Goal: Entertainment & Leisure: Consume media (video, audio)

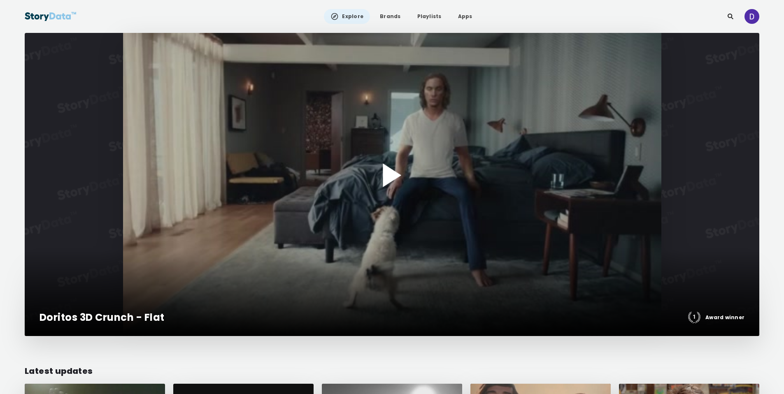
click at [460, 116] on div at bounding box center [392, 184] width 734 height 303
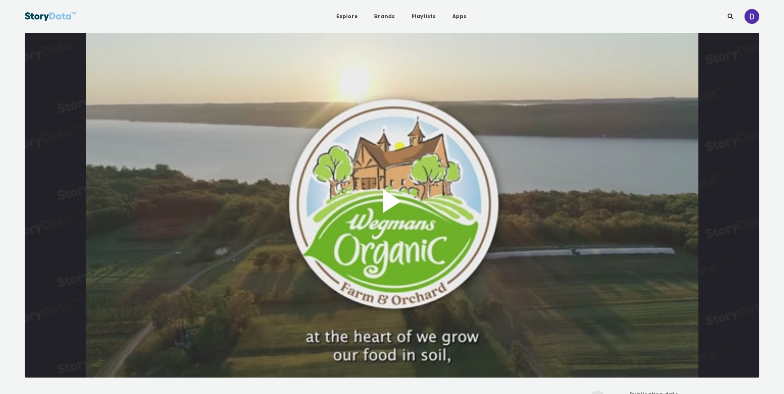
click at [428, 184] on button "Play Video" at bounding box center [392, 205] width 734 height 345
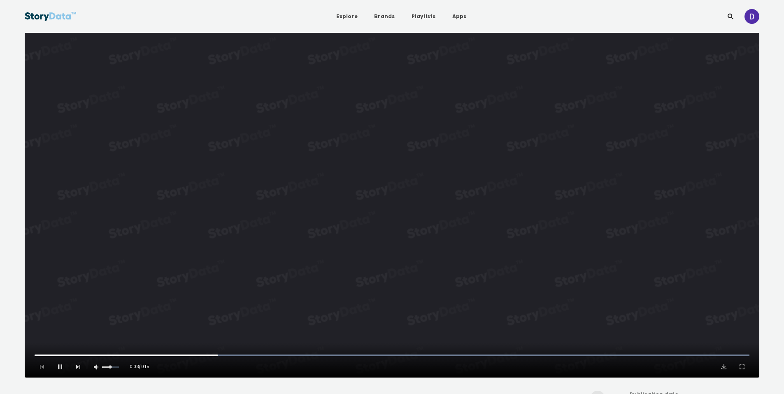
click at [448, 259] on video "Video Player" at bounding box center [392, 205] width 734 height 345
click at [448, 258] on button "Play Video" at bounding box center [392, 205] width 734 height 345
click at [453, 107] on video "Video Player" at bounding box center [392, 205] width 734 height 345
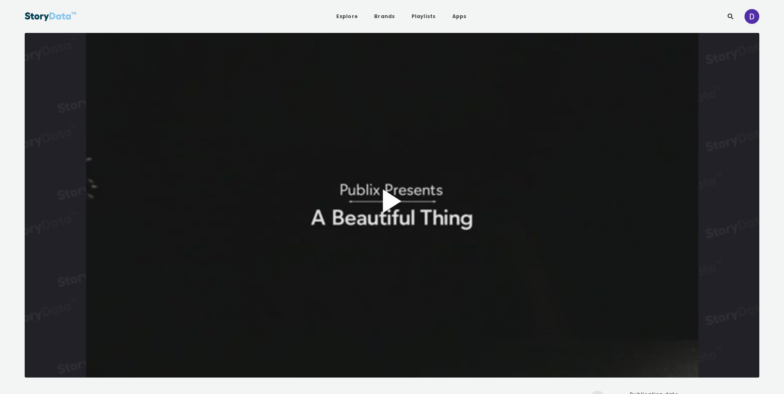
click at [402, 163] on button "Play Video" at bounding box center [392, 205] width 734 height 345
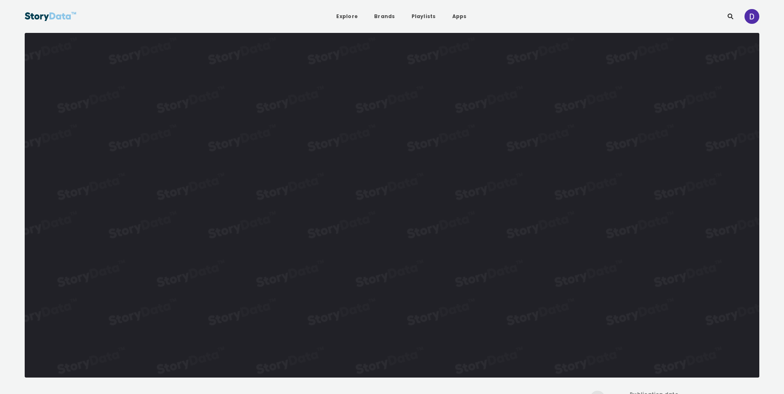
click at [402, 163] on video "Video Player" at bounding box center [392, 205] width 734 height 345
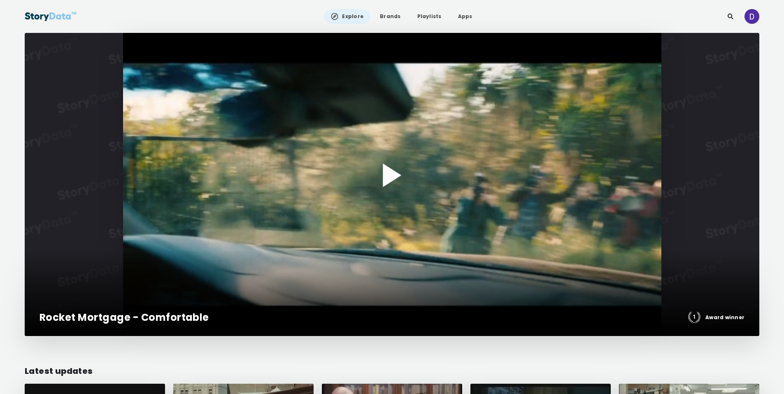
click at [404, 167] on div at bounding box center [392, 184] width 734 height 303
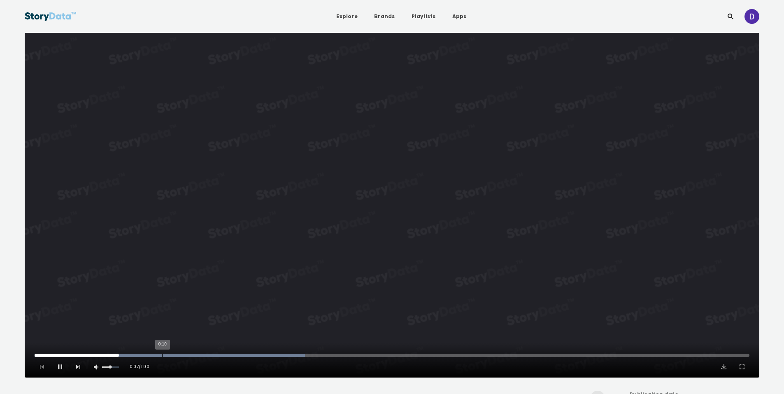
click at [162, 356] on div "0:10" at bounding box center [162, 355] width 0 height 3
click at [190, 356] on div "0:13" at bounding box center [190, 355] width 0 height 3
click at [214, 355] on div "0:15" at bounding box center [214, 355] width 0 height 3
click at [243, 355] on div "0:17" at bounding box center [243, 355] width 0 height 3
click at [269, 355] on div "0:19" at bounding box center [269, 355] width 0 height 3
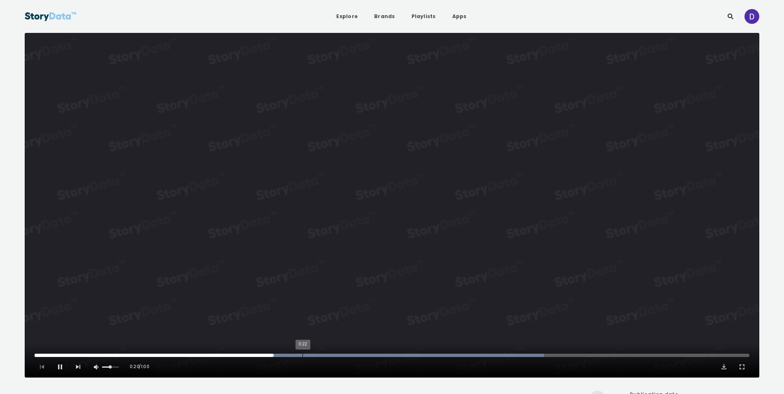
click at [303, 356] on div "0:22" at bounding box center [302, 355] width 0 height 3
click at [329, 355] on div "0:24" at bounding box center [329, 355] width 0 height 3
click at [373, 357] on div "0:28" at bounding box center [373, 355] width 0 height 3
click at [408, 355] on div "Progress Bar" at bounding box center [349, 355] width 629 height 3
click at [455, 355] on div "0:35" at bounding box center [455, 355] width 0 height 3
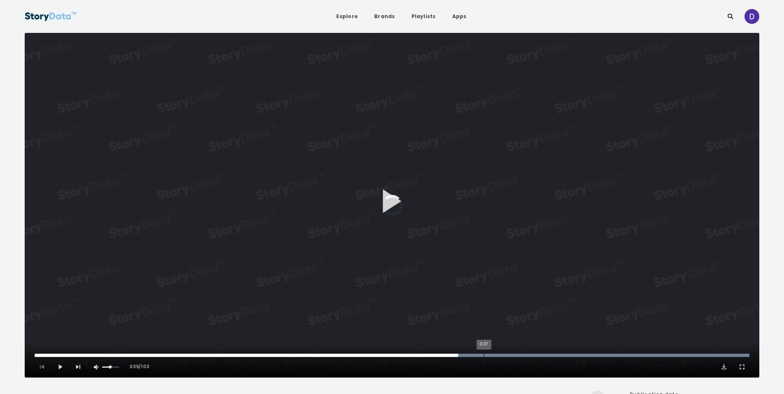
click at [483, 356] on div "0:37" at bounding box center [483, 355] width 0 height 3
click at [499, 356] on div "0:39" at bounding box center [499, 355] width 0 height 3
click at [525, 356] on div "0:41" at bounding box center [525, 355] width 0 height 3
click at [561, 355] on div "0:44" at bounding box center [560, 355] width 0 height 3
click at [591, 357] on div "0:46" at bounding box center [591, 355] width 0 height 3
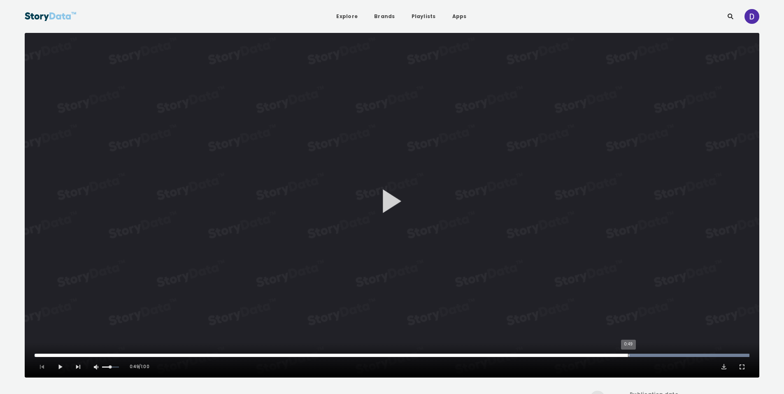
click at [629, 357] on div "Progress Bar" at bounding box center [392, 355] width 715 height 3
click at [649, 357] on div "0:51" at bounding box center [649, 355] width 0 height 3
click at [696, 355] on div "0:55" at bounding box center [696, 355] width 0 height 3
click at [715, 355] on div "0:57" at bounding box center [715, 355] width 0 height 3
click at [45, 357] on div "0:00" at bounding box center [45, 355] width 0 height 3
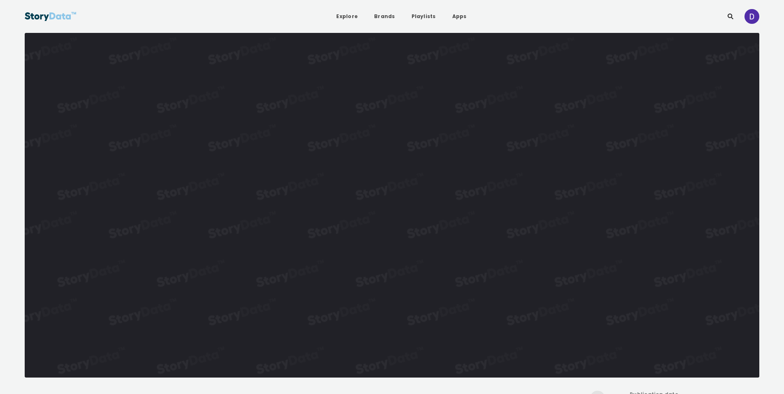
click at [274, 272] on video "Video Player" at bounding box center [392, 205] width 734 height 345
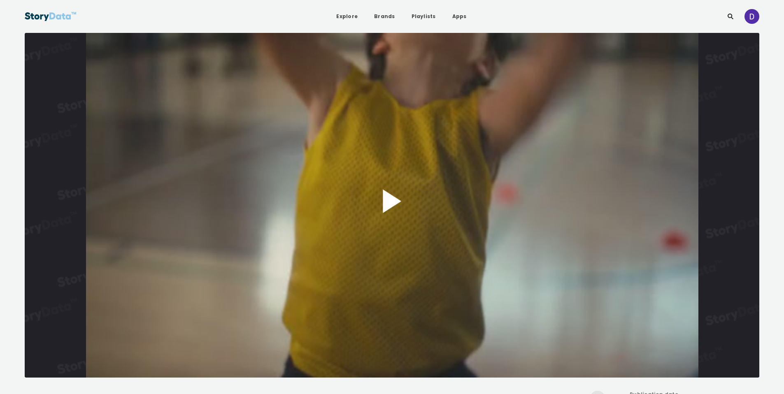
click at [420, 216] on button "Play Video" at bounding box center [392, 205] width 734 height 345
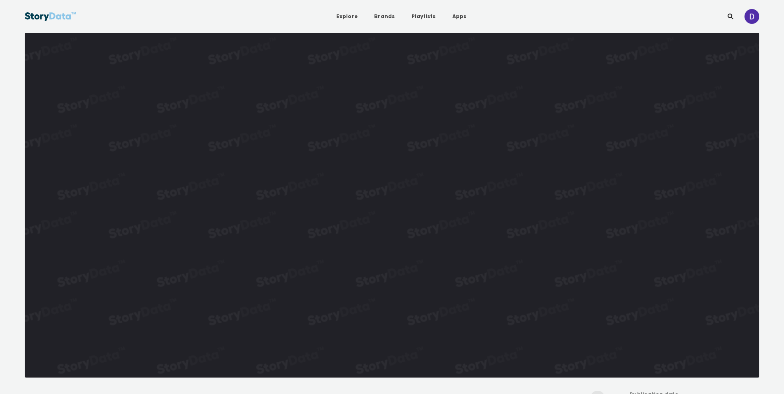
click at [454, 262] on video "Video Player" at bounding box center [392, 205] width 734 height 345
